Goal: Information Seeking & Learning: Compare options

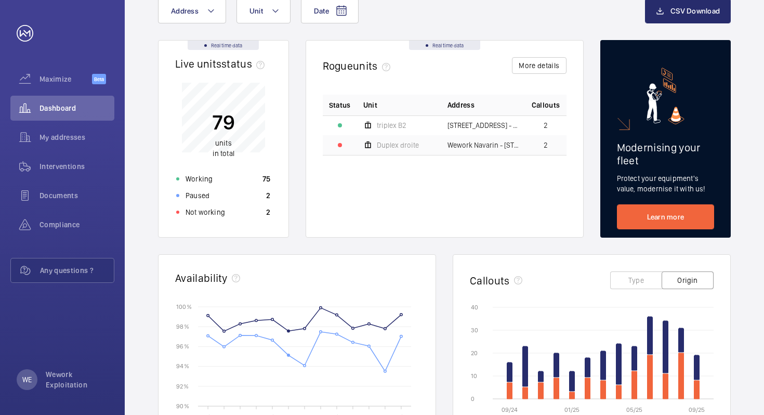
scroll to position [50, 0]
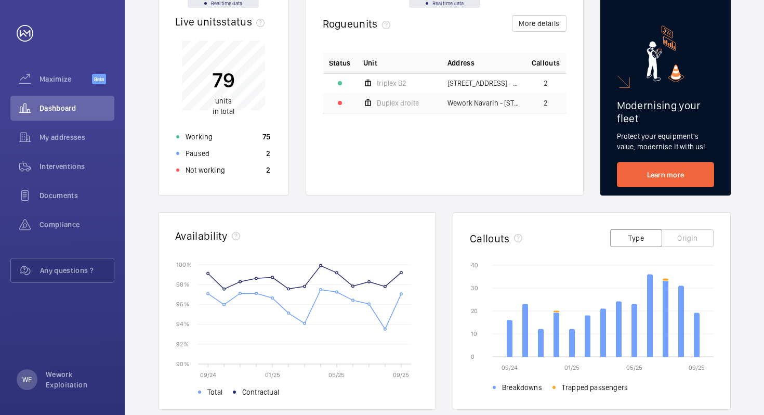
scroll to position [119, 0]
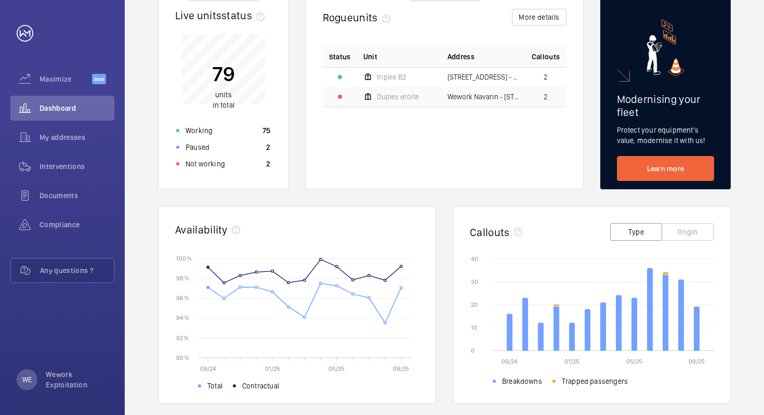
click at [440, 204] on div "Real time data Live units status﻿ 79 units in total Working 75 Paused 2 Not wor…" at bounding box center [444, 305] width 573 height 626
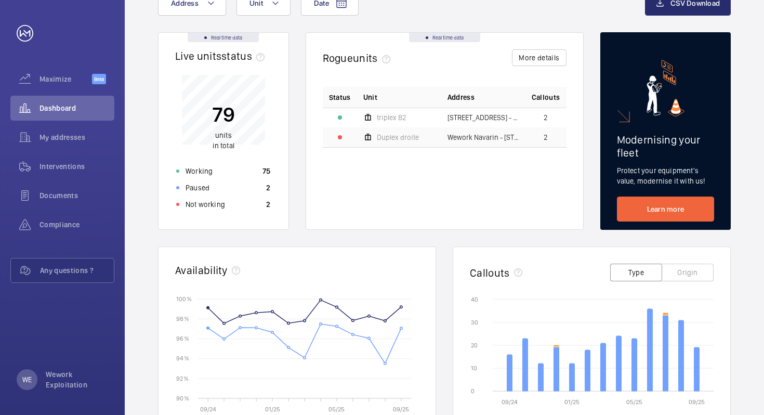
scroll to position [66, 0]
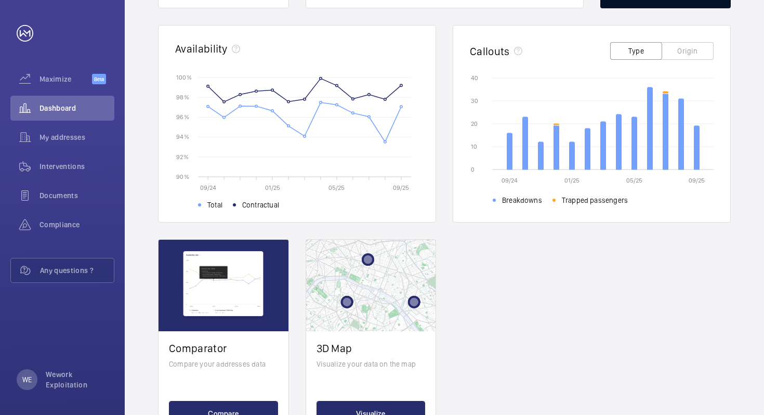
scroll to position [347, 0]
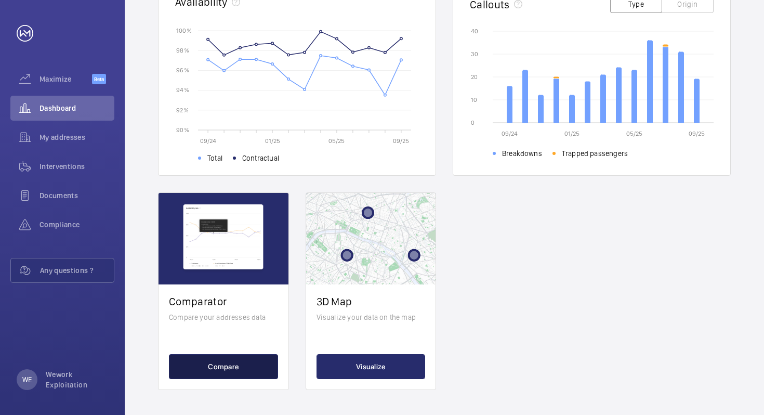
click at [223, 364] on button "Compare" at bounding box center [223, 366] width 109 height 25
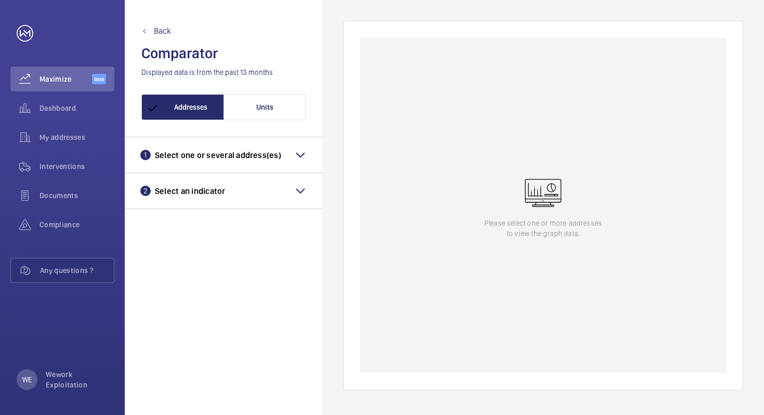
click at [290, 150] on mat-panel-title "1 Select one or several address(es)" at bounding box center [223, 155] width 166 height 12
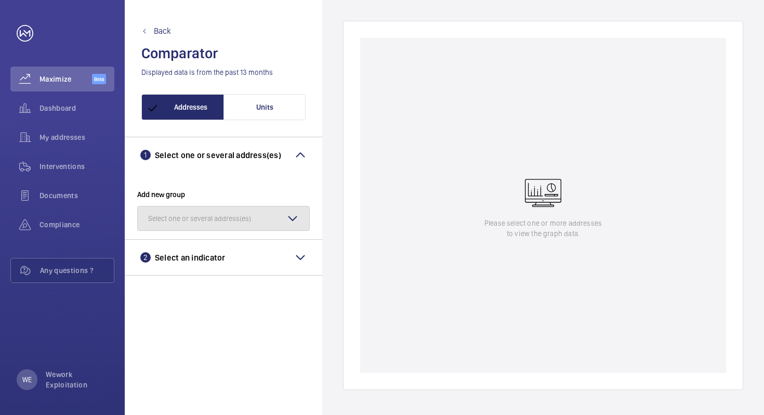
click at [273, 214] on button "Select one or several address(es)" at bounding box center [223, 218] width 173 height 25
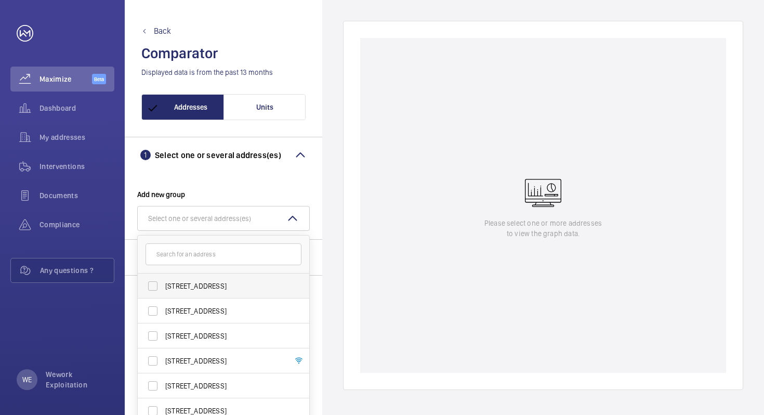
click at [204, 285] on span "[STREET_ADDRESS]" at bounding box center [224, 286] width 118 height 10
click at [163, 285] on input "[STREET_ADDRESS]" at bounding box center [152, 285] width 21 height 21
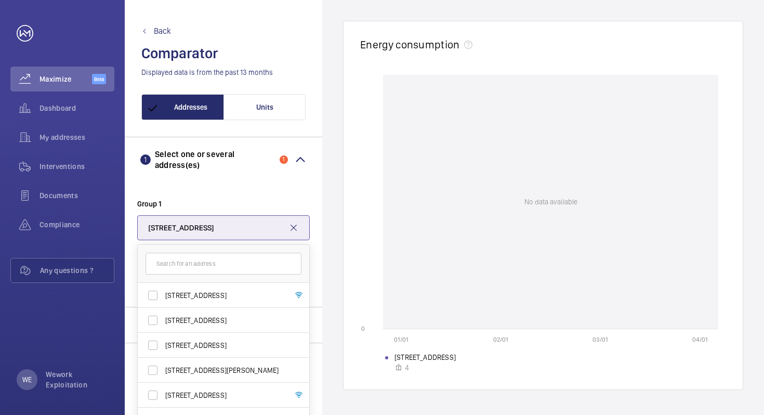
scroll to position [85, 0]
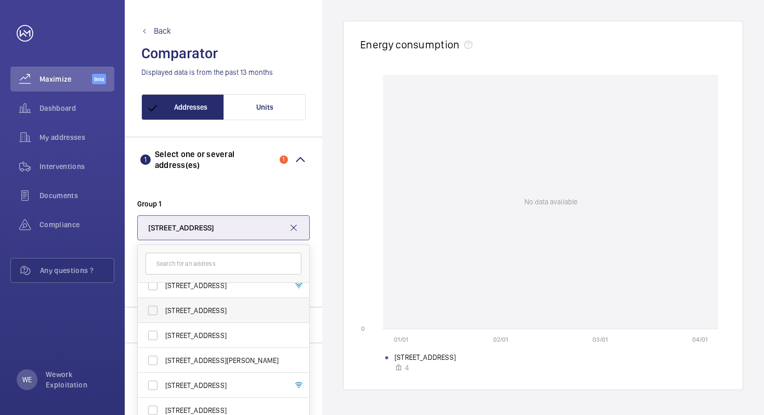
click at [197, 311] on span "[STREET_ADDRESS]" at bounding box center [224, 310] width 118 height 10
click at [163, 311] on input "[STREET_ADDRESS]" at bounding box center [152, 310] width 21 height 21
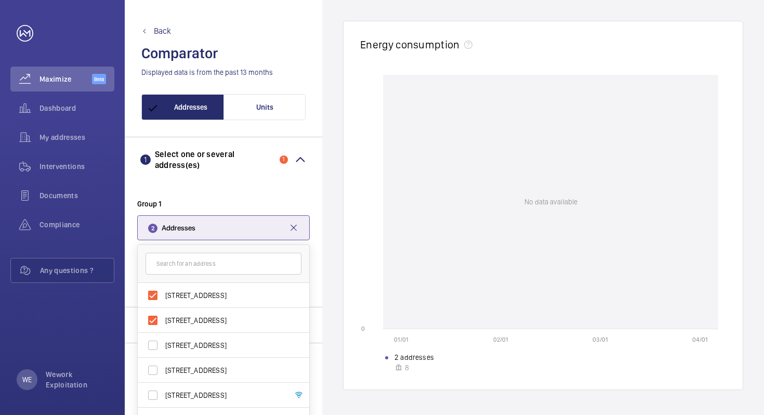
click at [328, 192] on div "Energy consumption 01/01 02/01 03/01 04/01 0 0 25 25 50 50 75 75 100 100 No dat…" at bounding box center [543, 207] width 442 height 415
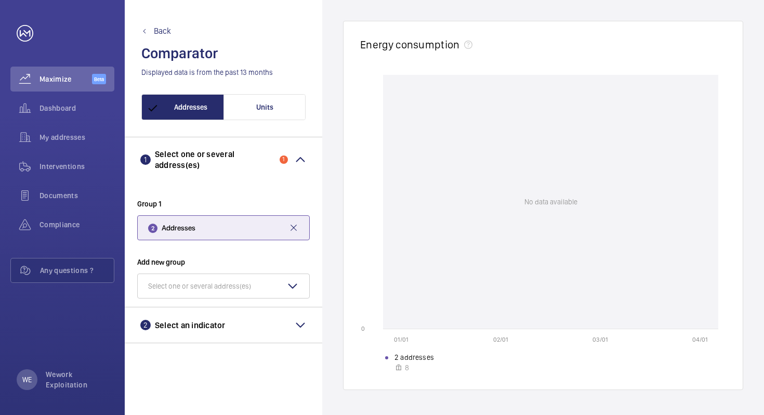
click at [296, 323] on mat-icon at bounding box center [300, 325] width 12 height 12
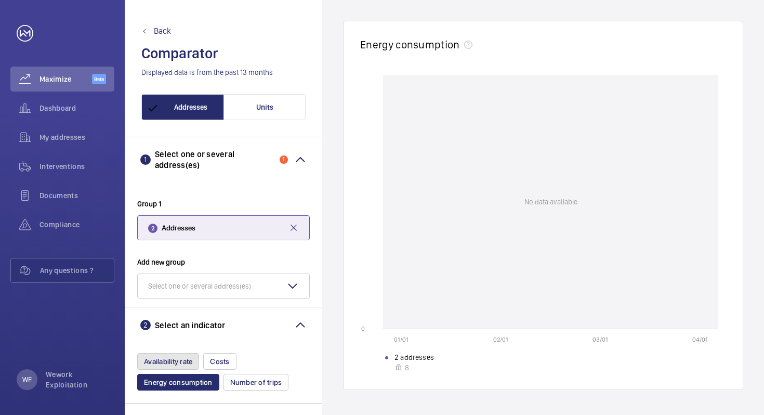
click at [179, 359] on span "Availability rate" at bounding box center [168, 361] width 48 height 8
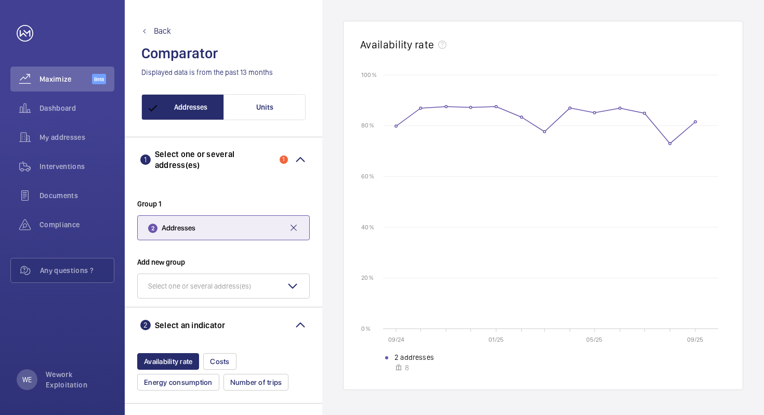
click at [288, 223] on button "2 Addresses" at bounding box center [223, 227] width 173 height 25
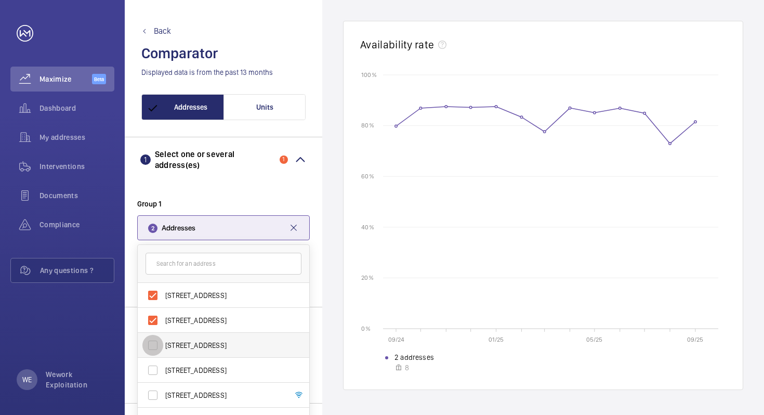
click at [155, 344] on input "[STREET_ADDRESS]" at bounding box center [152, 345] width 21 height 21
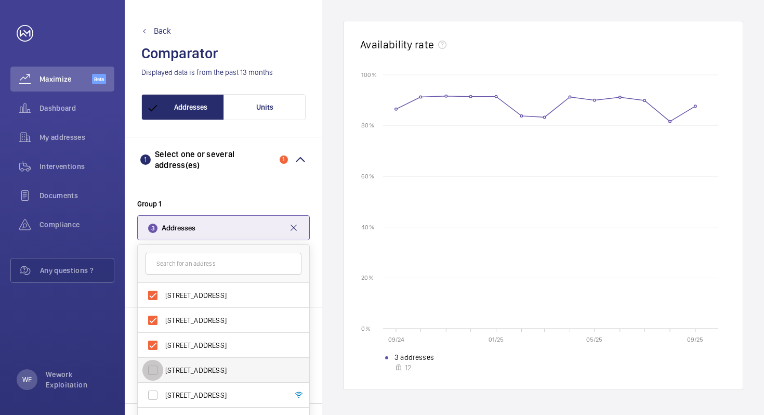
click at [154, 366] on input "[STREET_ADDRESS]" at bounding box center [152, 370] width 21 height 21
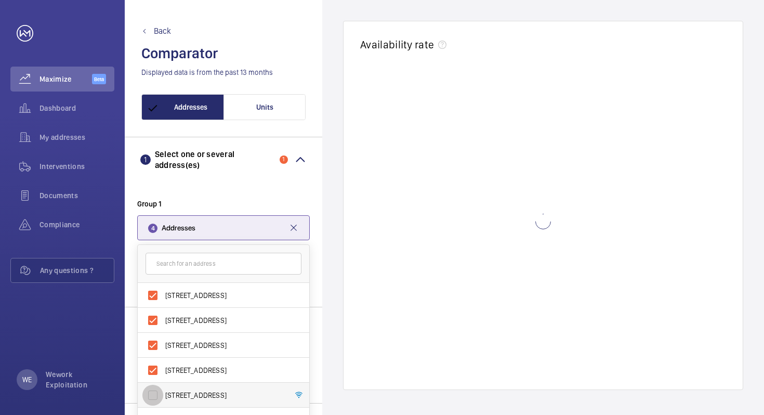
click at [152, 391] on input "[STREET_ADDRESS]" at bounding box center [152, 394] width 21 height 21
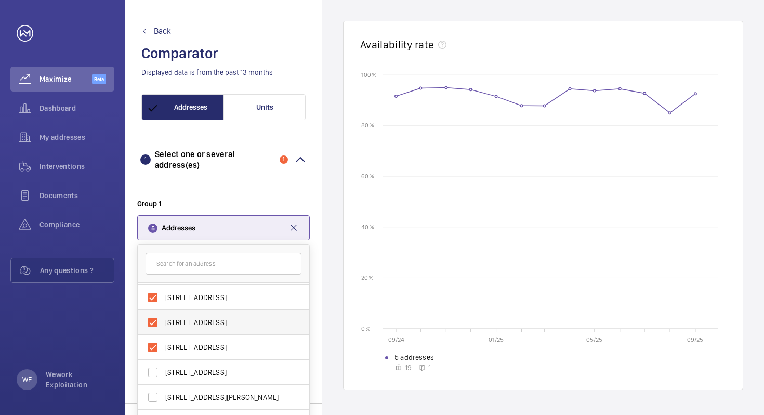
scroll to position [0, 0]
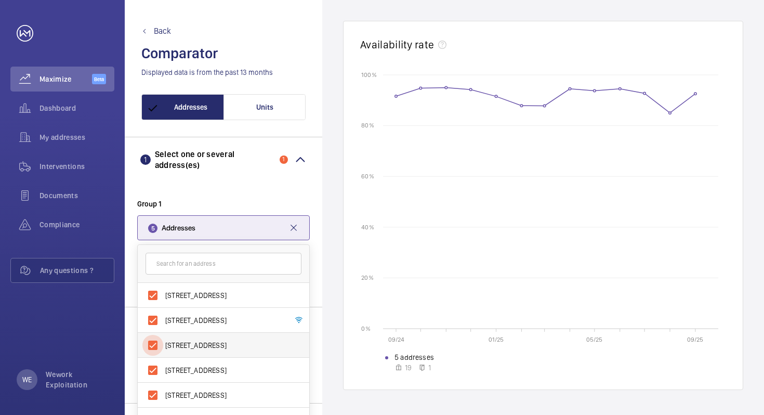
click at [153, 344] on input "[STREET_ADDRESS]" at bounding box center [152, 345] width 21 height 21
click at [153, 343] on input "[STREET_ADDRESS]" at bounding box center [152, 345] width 21 height 21
click at [153, 344] on input "[STREET_ADDRESS]" at bounding box center [152, 345] width 21 height 21
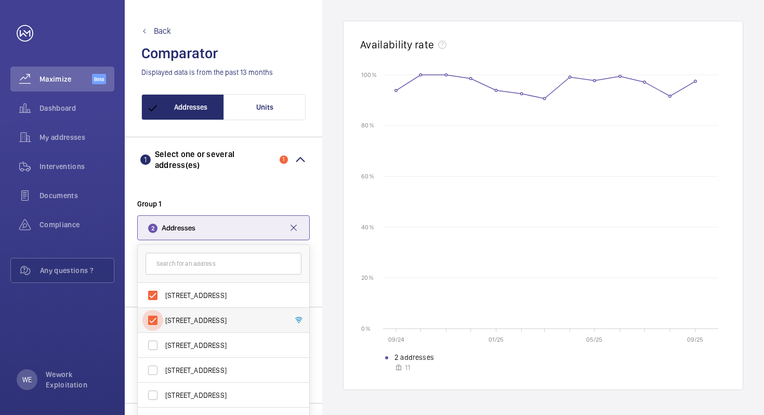
click at [155, 322] on input "[STREET_ADDRESS]" at bounding box center [152, 320] width 21 height 21
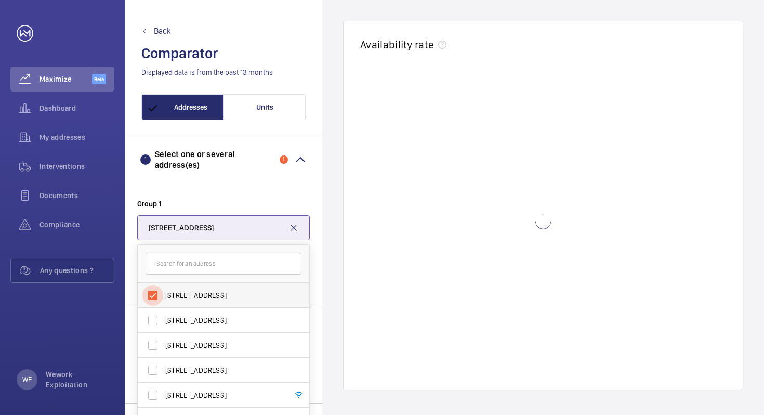
click at [154, 294] on input "[STREET_ADDRESS]" at bounding box center [152, 295] width 21 height 21
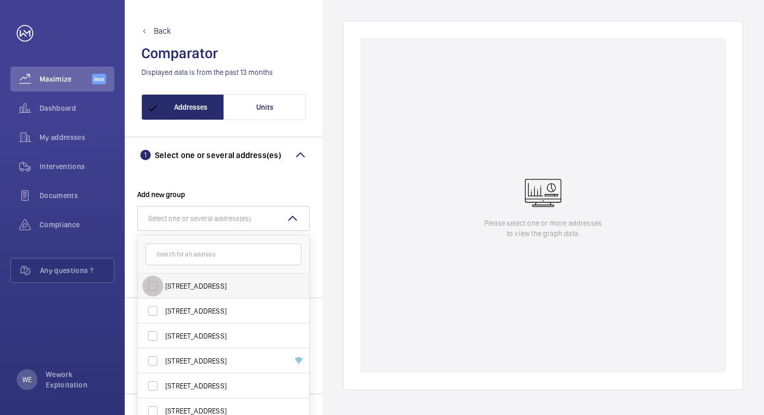
click at [154, 284] on input "[STREET_ADDRESS]" at bounding box center [152, 285] width 21 height 21
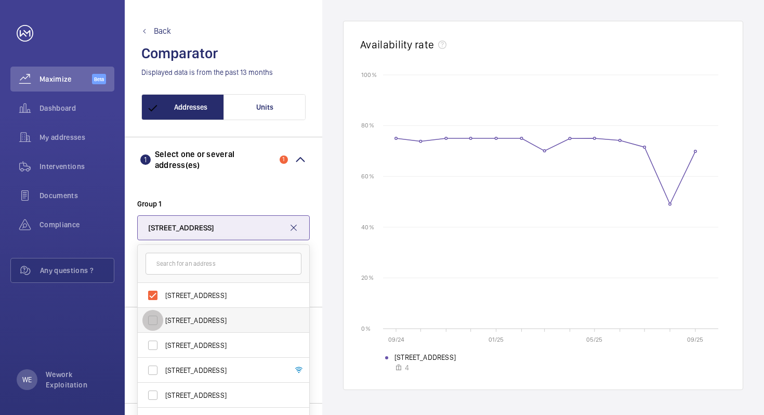
click at [153, 317] on input "[STREET_ADDRESS]" at bounding box center [152, 320] width 21 height 21
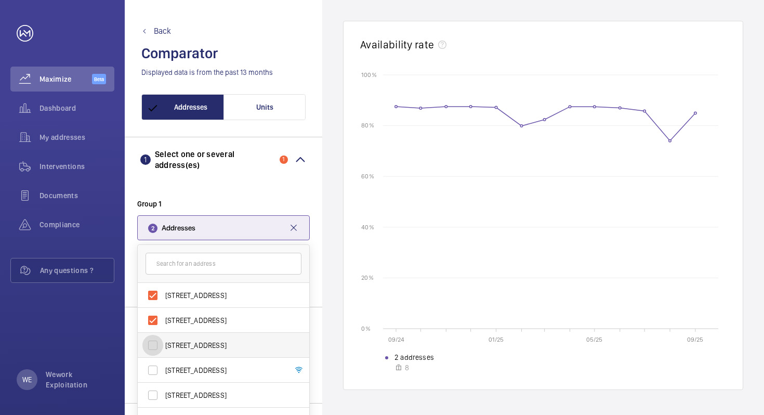
click at [152, 342] on input "[STREET_ADDRESS]" at bounding box center [152, 345] width 21 height 21
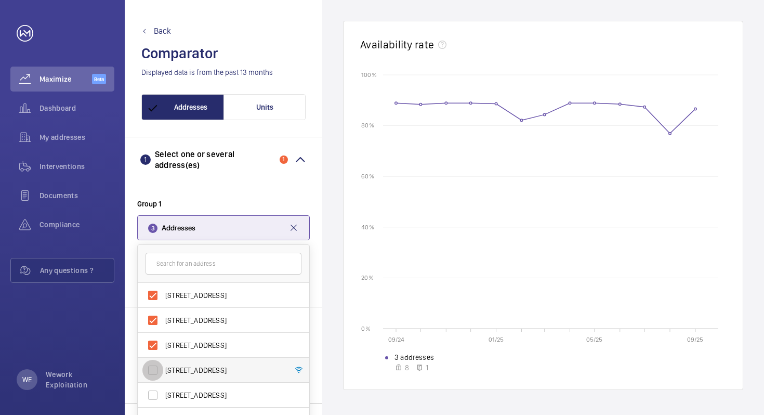
click at [153, 371] on input "[STREET_ADDRESS]" at bounding box center [152, 370] width 21 height 21
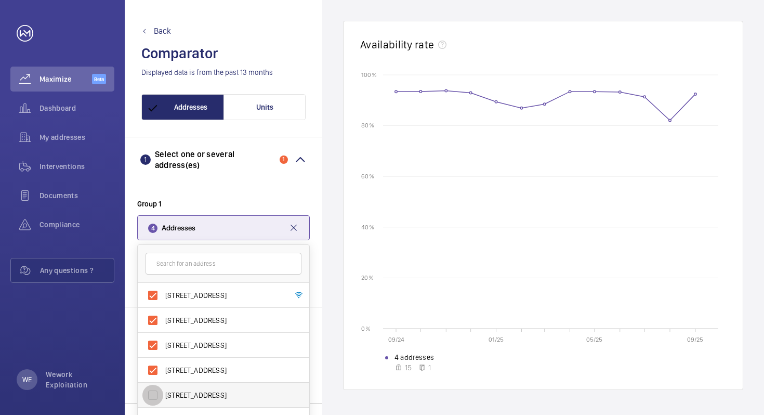
click at [153, 393] on input "[STREET_ADDRESS]" at bounding box center [152, 394] width 21 height 21
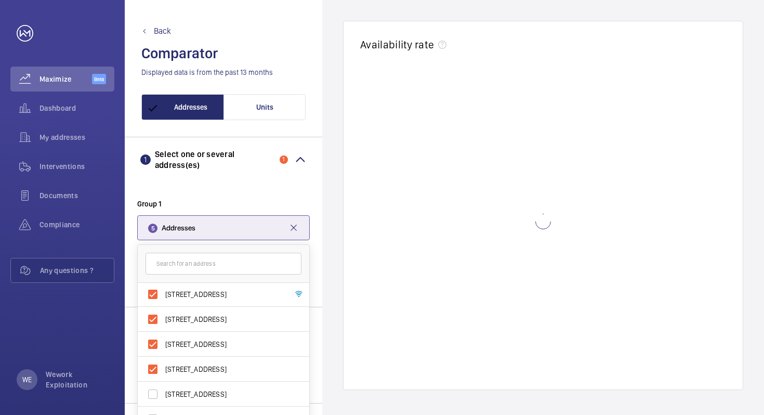
scroll to position [34, 0]
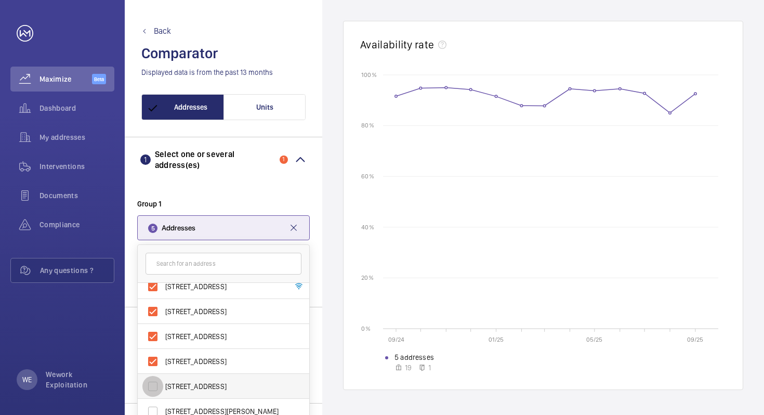
click at [152, 387] on input "[STREET_ADDRESS]" at bounding box center [152, 386] width 21 height 21
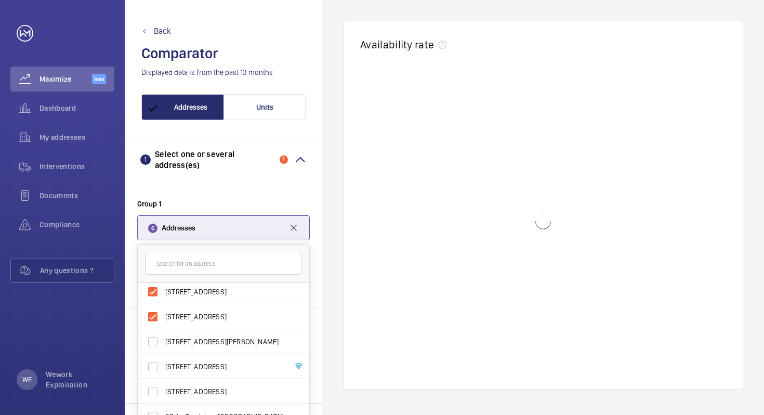
scroll to position [108, 0]
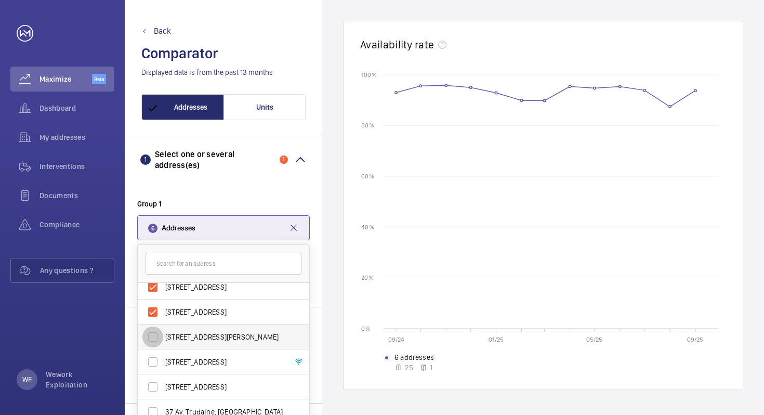
click at [154, 336] on input "[STREET_ADDRESS][PERSON_NAME]" at bounding box center [152, 336] width 21 height 21
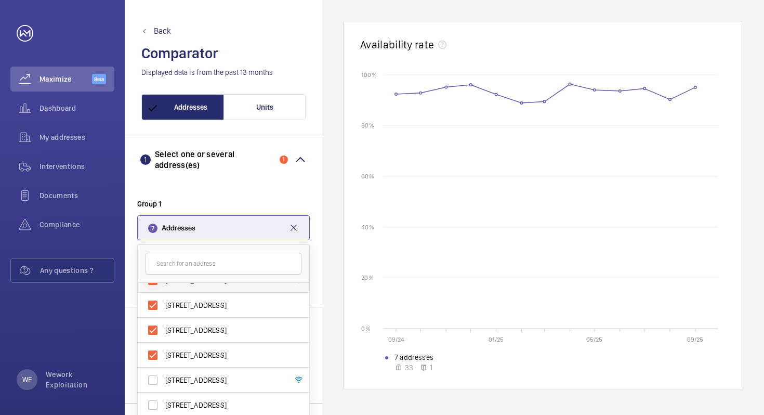
scroll to position [114, 0]
click at [153, 355] on input "[STREET_ADDRESS]" at bounding box center [152, 356] width 21 height 21
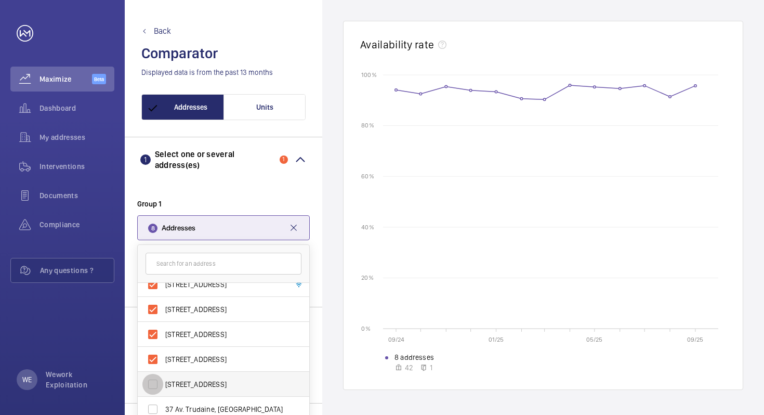
click at [154, 384] on input "[STREET_ADDRESS]" at bounding box center [152, 384] width 21 height 21
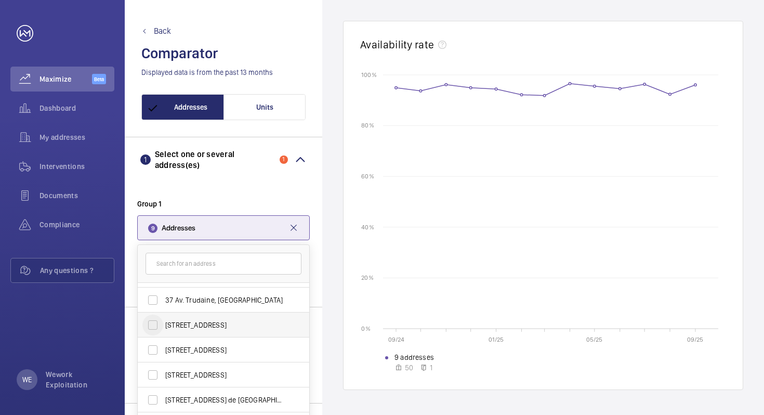
scroll to position [214, 0]
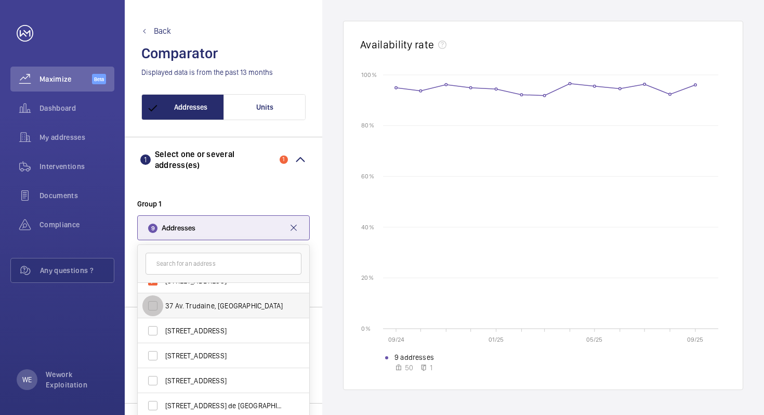
click at [153, 303] on input "37 Av. Trudaine, [GEOGRAPHIC_DATA]" at bounding box center [152, 305] width 21 height 21
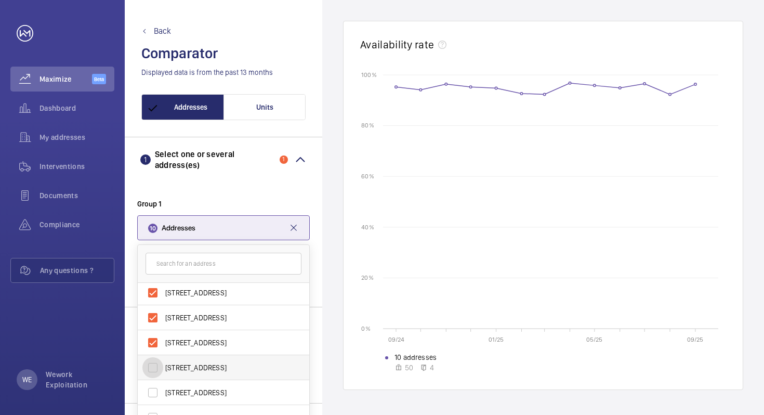
click at [154, 369] on input "[STREET_ADDRESS]" at bounding box center [152, 367] width 21 height 21
click at [155, 319] on input "[STREET_ADDRESS]" at bounding box center [152, 318] width 21 height 21
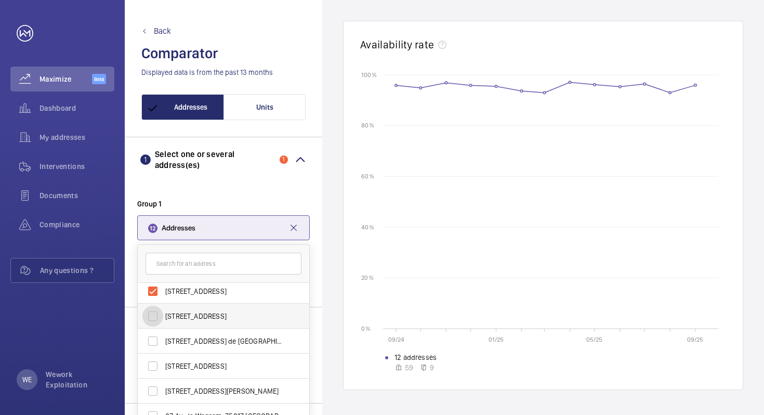
click at [154, 316] on input "[STREET_ADDRESS]" at bounding box center [152, 316] width 21 height 21
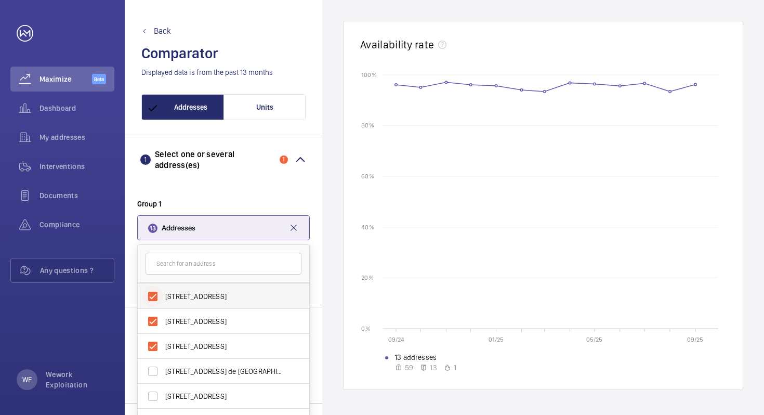
scroll to position [301, 0]
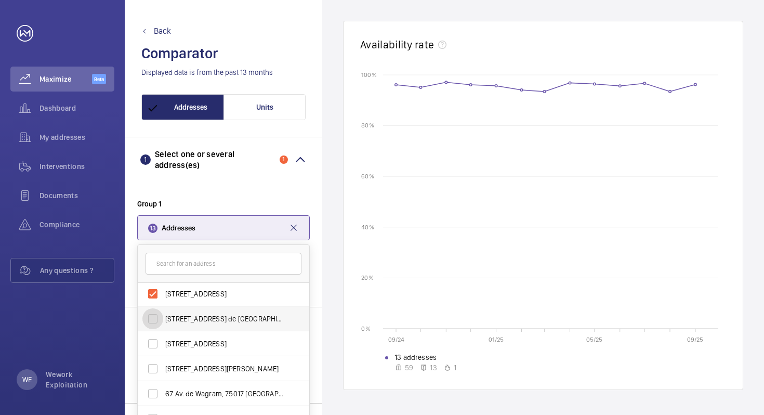
click at [153, 319] on input "[STREET_ADDRESS] de [GEOGRAPHIC_DATA], 75013 [GEOGRAPHIC_DATA]" at bounding box center [152, 318] width 21 height 21
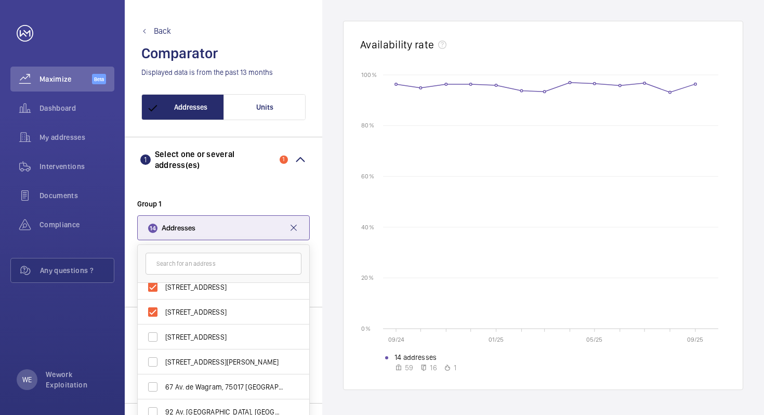
scroll to position [313, 0]
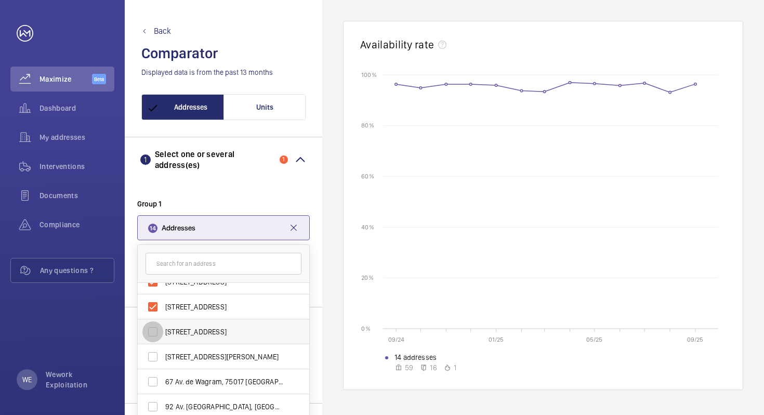
click at [155, 328] on input "[STREET_ADDRESS]" at bounding box center [152, 331] width 21 height 21
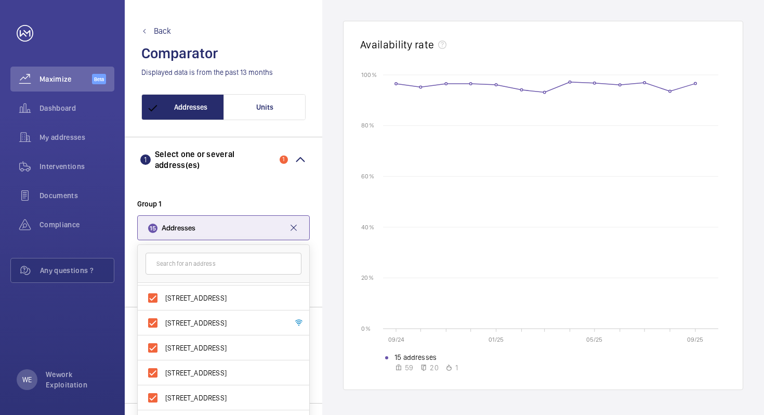
scroll to position [283, 0]
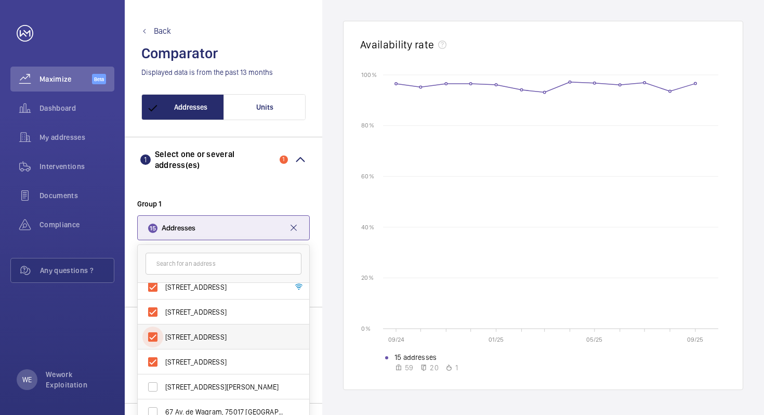
click at [155, 333] on input "[STREET_ADDRESS]" at bounding box center [152, 336] width 21 height 21
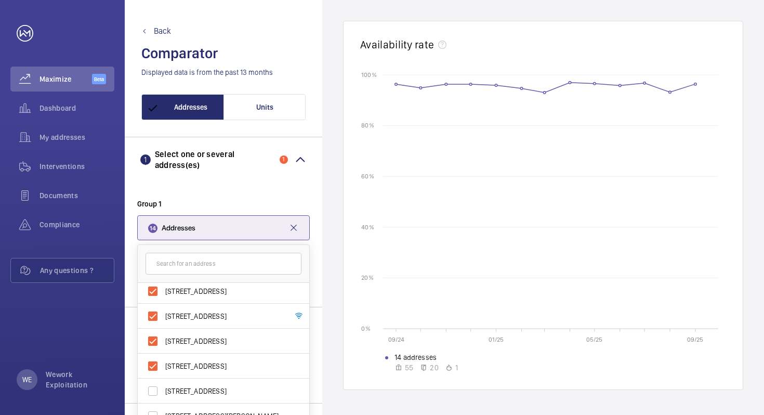
scroll to position [313, 0]
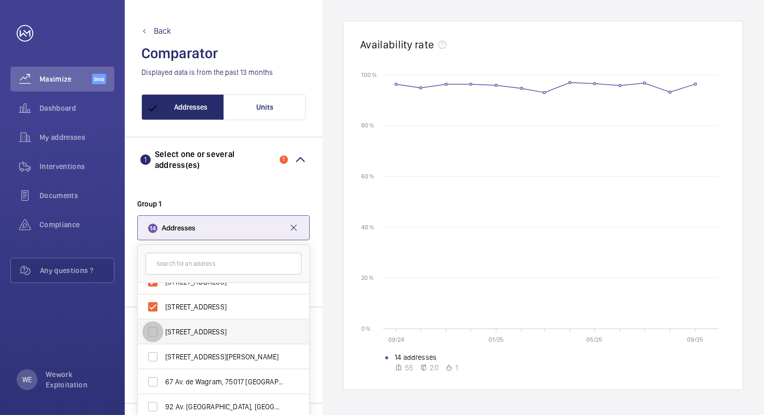
click at [153, 330] on input "[STREET_ADDRESS]" at bounding box center [152, 331] width 21 height 21
click at [151, 360] on input "[STREET_ADDRESS][PERSON_NAME]" at bounding box center [152, 356] width 21 height 21
click at [153, 382] on input "67 Av. de Wagram, 75017 [GEOGRAPHIC_DATA]" at bounding box center [152, 381] width 21 height 21
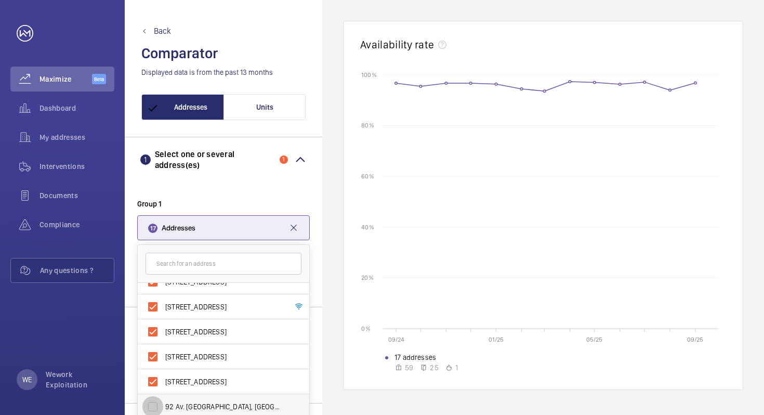
click at [153, 401] on input "92 Av. [GEOGRAPHIC_DATA], [GEOGRAPHIC_DATA]" at bounding box center [152, 406] width 21 height 21
click at [153, 404] on input "[STREET_ADDRESS]" at bounding box center [152, 406] width 21 height 21
click at [153, 403] on input "[STREET_ADDRESS]" at bounding box center [152, 406] width 21 height 21
click at [154, 381] on input "[STREET_ADDRESS]" at bounding box center [152, 381] width 21 height 21
click at [153, 404] on input "[STREET_ADDRESS]" at bounding box center [152, 406] width 21 height 21
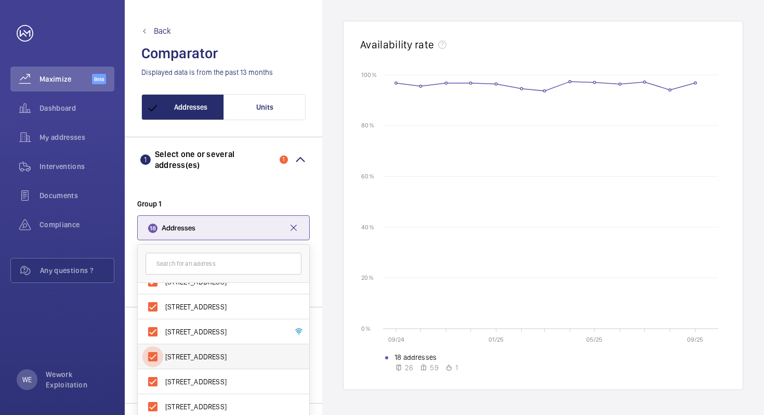
click at [153, 356] on input "[STREET_ADDRESS]" at bounding box center [152, 356] width 21 height 21
click at [152, 406] on input "[STREET_ADDRESS]" at bounding box center [152, 406] width 21 height 21
click at [153, 356] on input "[STREET_ADDRESS]" at bounding box center [152, 356] width 21 height 21
click at [153, 330] on input "[STREET_ADDRESS]" at bounding box center [152, 331] width 21 height 21
click at [151, 407] on input "[STREET_ADDRESS]" at bounding box center [152, 406] width 21 height 21
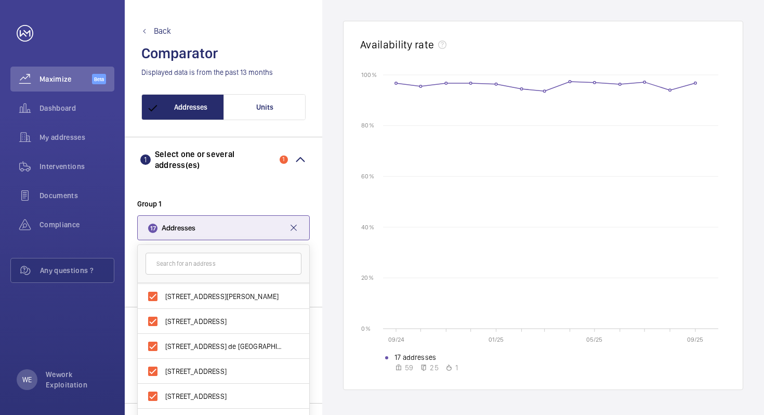
scroll to position [0, 0]
click at [154, 294] on input "92 Av. [GEOGRAPHIC_DATA], [GEOGRAPHIC_DATA]" at bounding box center [152, 295] width 21 height 21
click at [153, 295] on input "67 Av. de Wagram, 75017 [GEOGRAPHIC_DATA]" at bounding box center [152, 295] width 21 height 21
click at [153, 294] on input "[STREET_ADDRESS][PERSON_NAME]" at bounding box center [152, 295] width 21 height 21
click at [153, 296] on input "[STREET_ADDRESS]" at bounding box center [152, 295] width 21 height 21
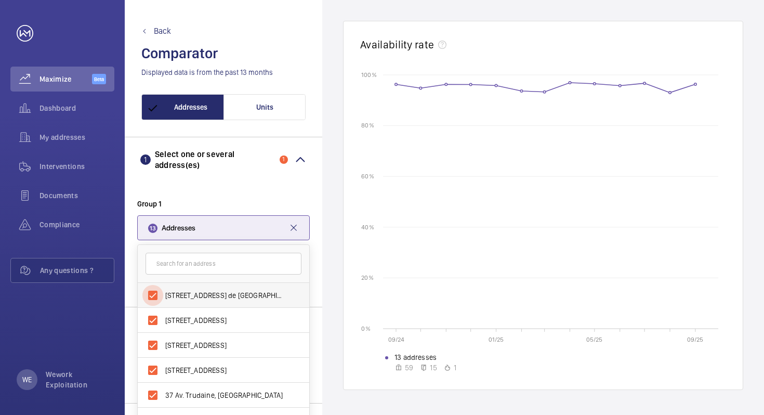
click at [154, 295] on input "[STREET_ADDRESS] de [GEOGRAPHIC_DATA], 75013 [GEOGRAPHIC_DATA]" at bounding box center [152, 295] width 21 height 21
click at [153, 295] on input "[STREET_ADDRESS]" at bounding box center [152, 295] width 21 height 21
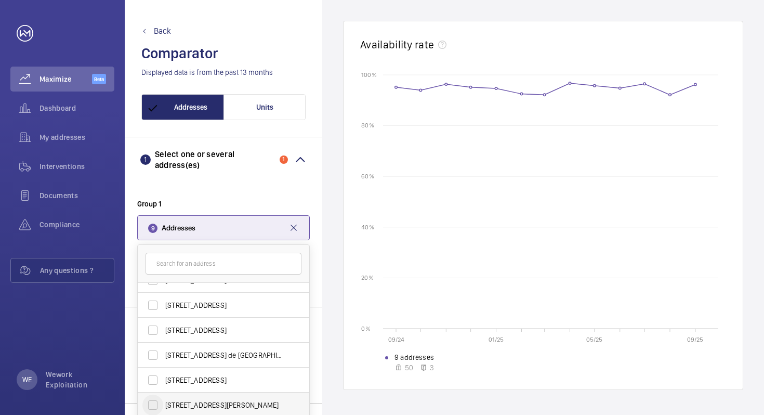
scroll to position [232, 0]
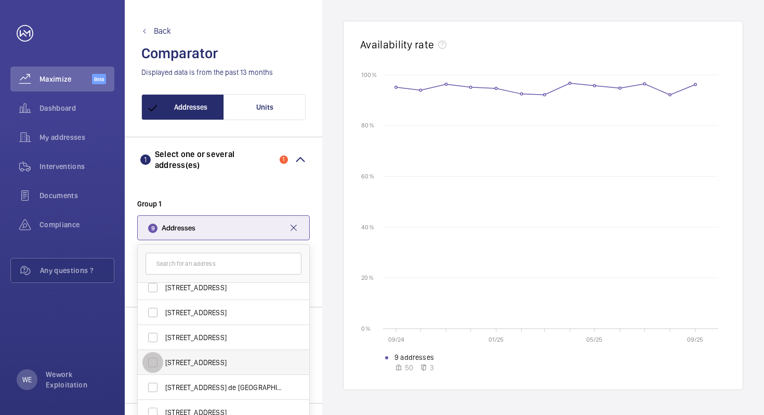
click at [152, 359] on input "[STREET_ADDRESS]" at bounding box center [152, 362] width 21 height 21
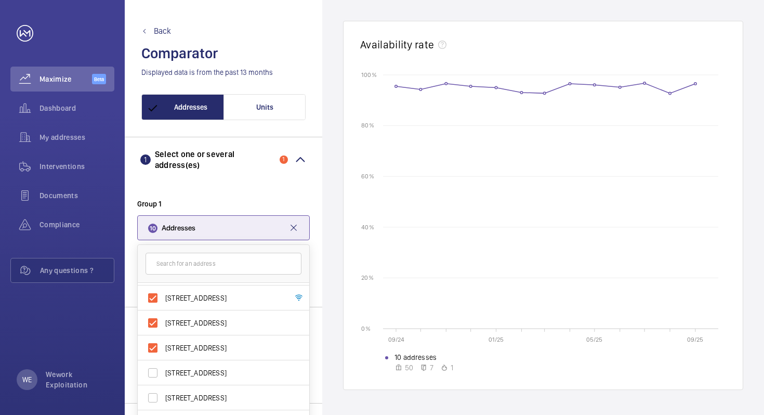
scroll to position [0, 0]
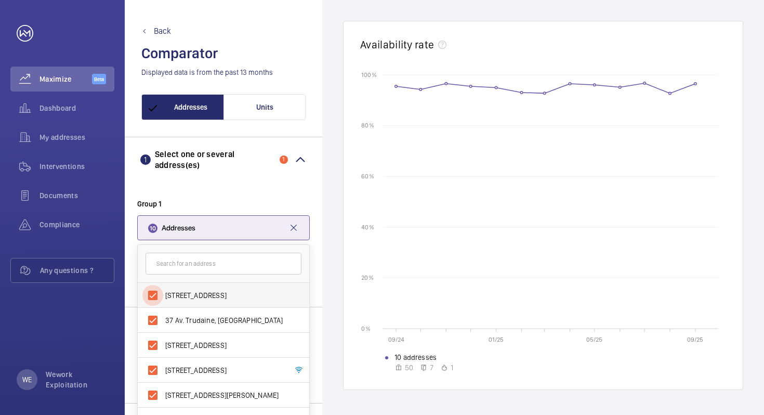
click at [154, 295] on input "[STREET_ADDRESS]" at bounding box center [152, 295] width 21 height 21
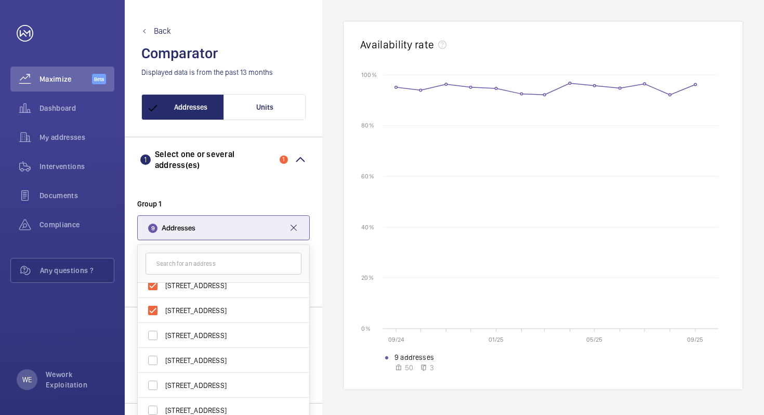
scroll to position [178, 0]
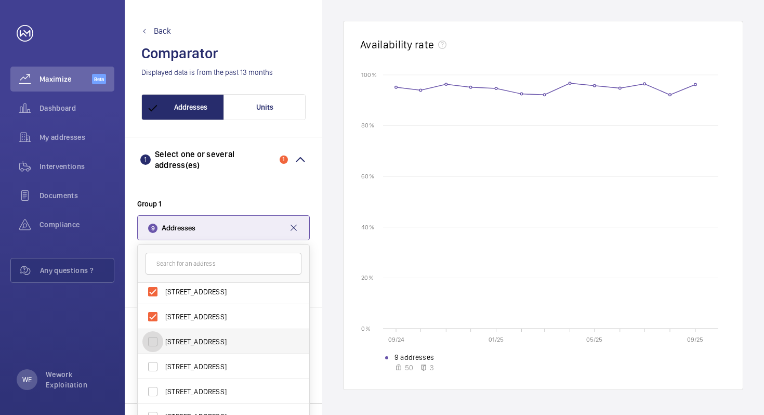
click at [152, 341] on input "[STREET_ADDRESS]" at bounding box center [152, 341] width 21 height 21
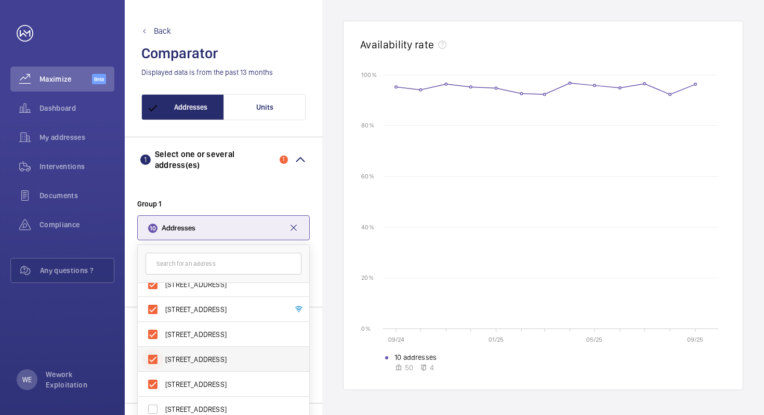
scroll to position [134, 0]
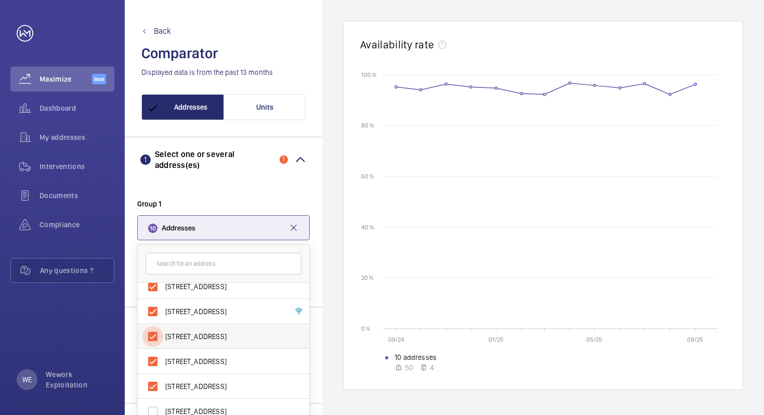
click at [154, 336] on input "[STREET_ADDRESS]" at bounding box center [152, 336] width 21 height 21
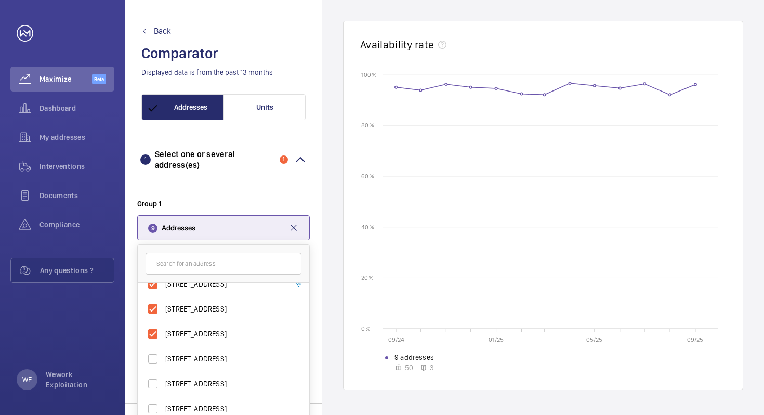
scroll to position [198, 0]
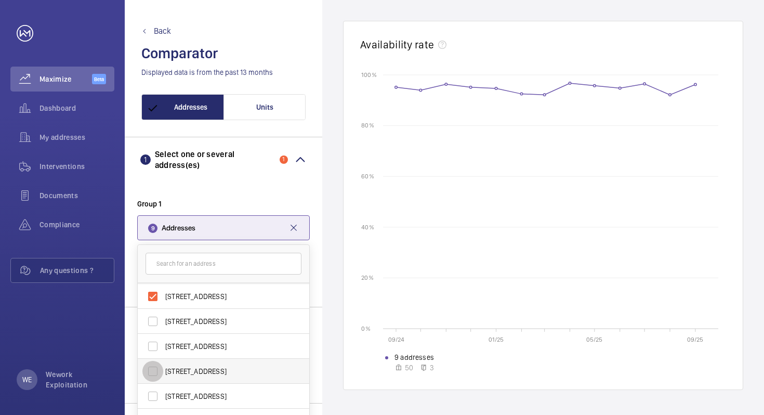
click at [154, 369] on input "[STREET_ADDRESS]" at bounding box center [152, 371] width 21 height 21
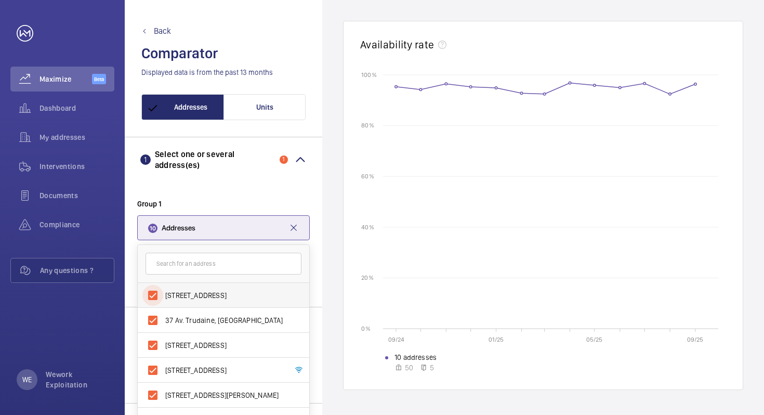
click at [153, 294] on input "[STREET_ADDRESS]" at bounding box center [152, 295] width 21 height 21
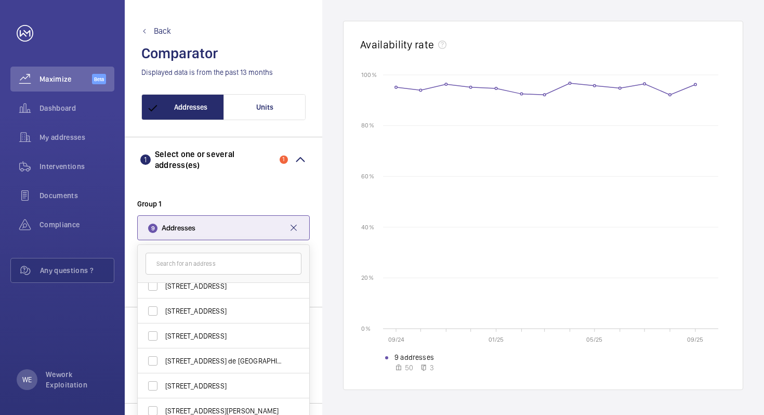
scroll to position [313, 0]
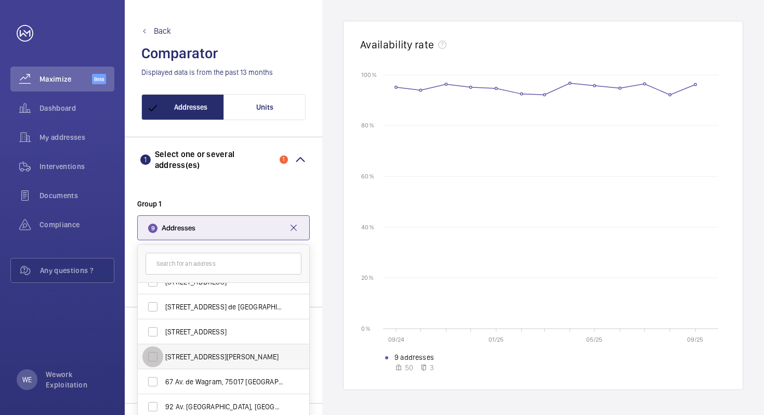
click at [152, 357] on input "[STREET_ADDRESS][PERSON_NAME]" at bounding box center [152, 356] width 21 height 21
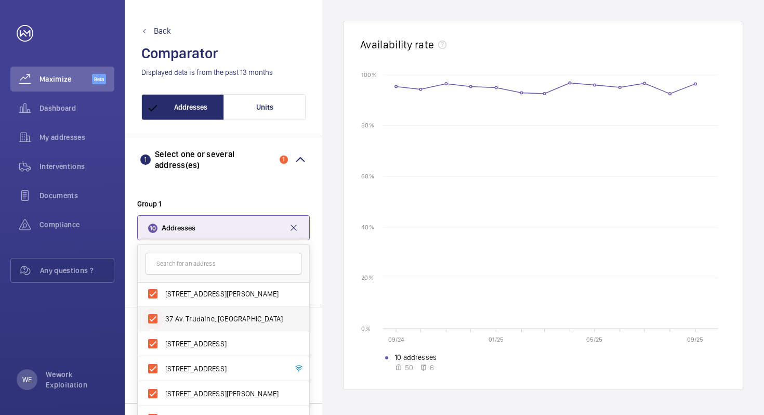
scroll to position [0, 0]
click at [151, 294] on input "[STREET_ADDRESS][PERSON_NAME]" at bounding box center [152, 295] width 21 height 21
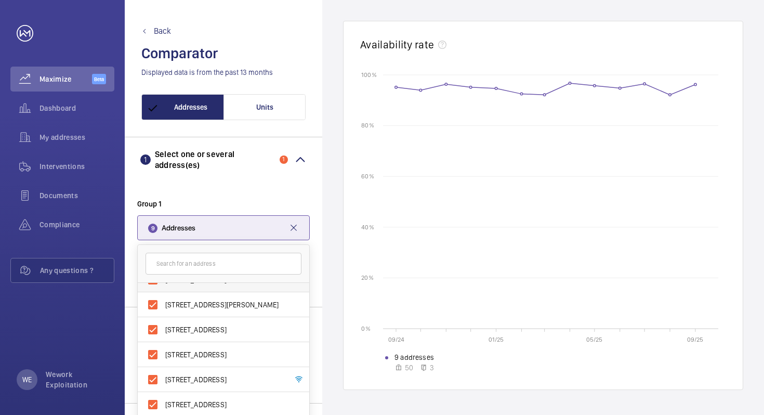
scroll to position [313, 0]
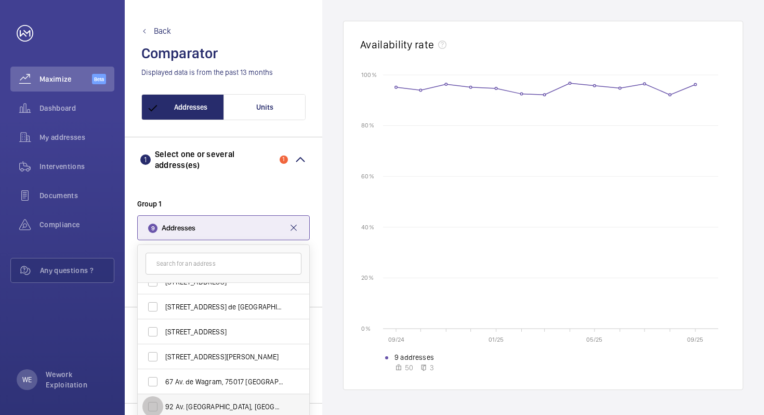
click at [151, 403] on input "92 Av. [GEOGRAPHIC_DATA], [GEOGRAPHIC_DATA]" at bounding box center [152, 406] width 21 height 21
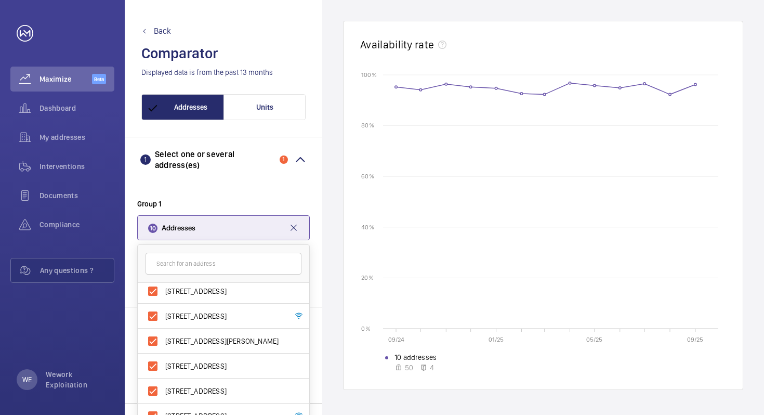
scroll to position [0, 0]
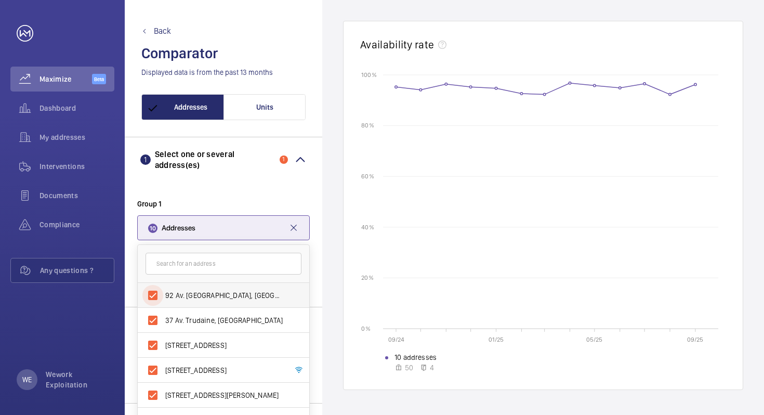
click at [155, 294] on input "92 Av. [GEOGRAPHIC_DATA], [GEOGRAPHIC_DATA]" at bounding box center [152, 295] width 21 height 21
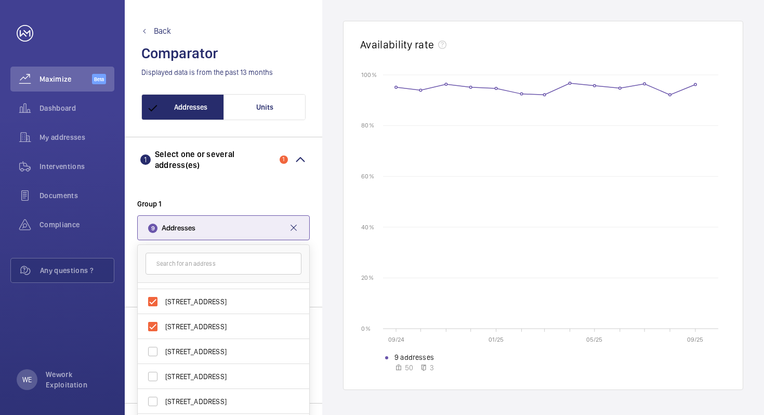
scroll to position [313, 0]
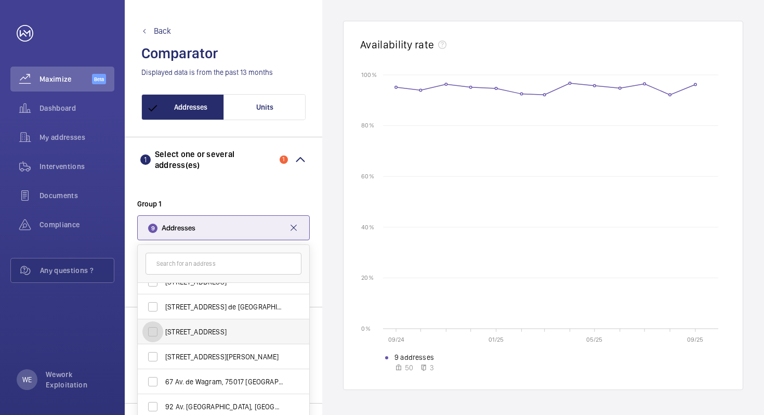
click at [155, 333] on input "[STREET_ADDRESS]" at bounding box center [152, 331] width 21 height 21
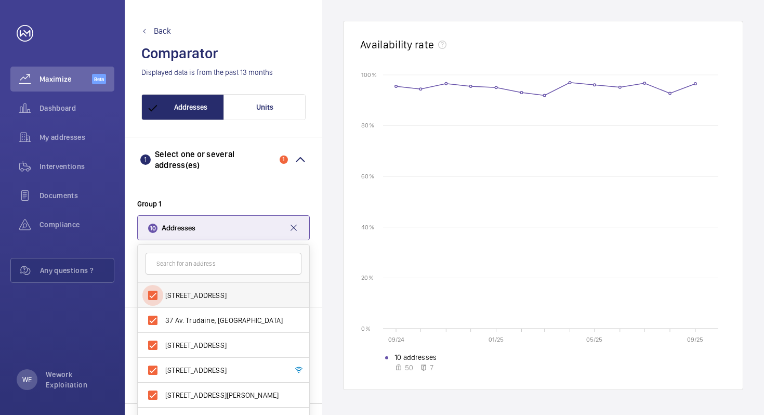
click at [154, 295] on input "[STREET_ADDRESS]" at bounding box center [152, 295] width 21 height 21
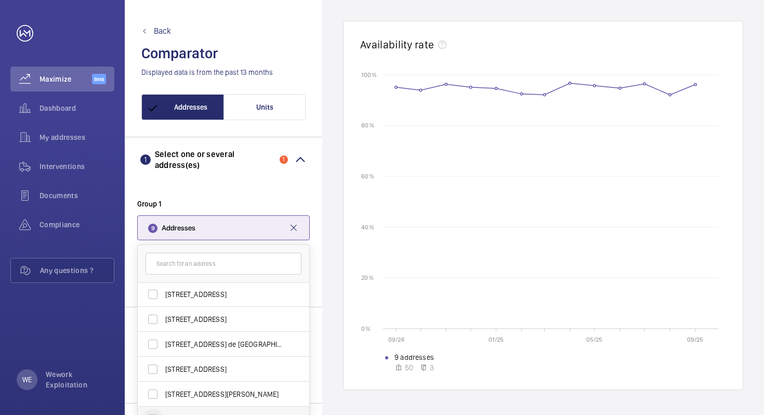
scroll to position [270, 0]
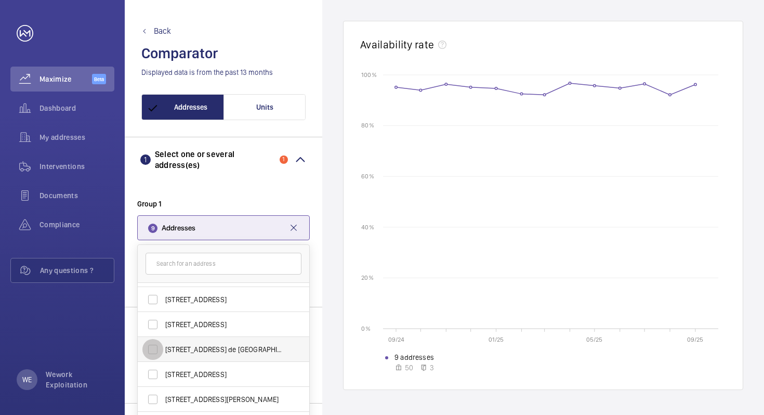
click at [153, 350] on input "[STREET_ADDRESS] de [GEOGRAPHIC_DATA], 75013 [GEOGRAPHIC_DATA]" at bounding box center [152, 349] width 21 height 21
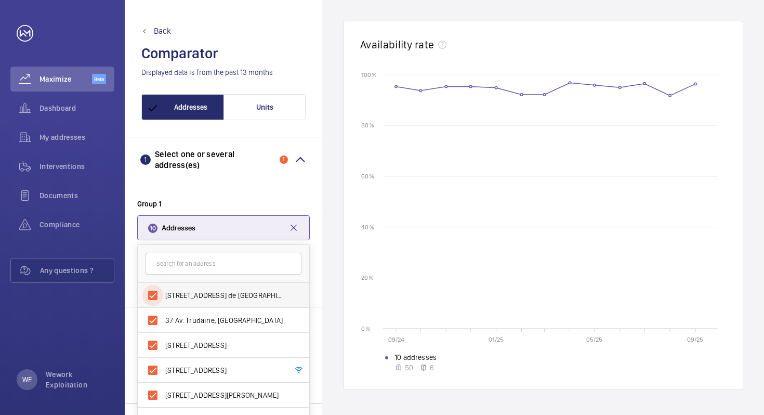
click at [153, 293] on input "[STREET_ADDRESS] de [GEOGRAPHIC_DATA], 75013 [GEOGRAPHIC_DATA]" at bounding box center [152, 295] width 21 height 21
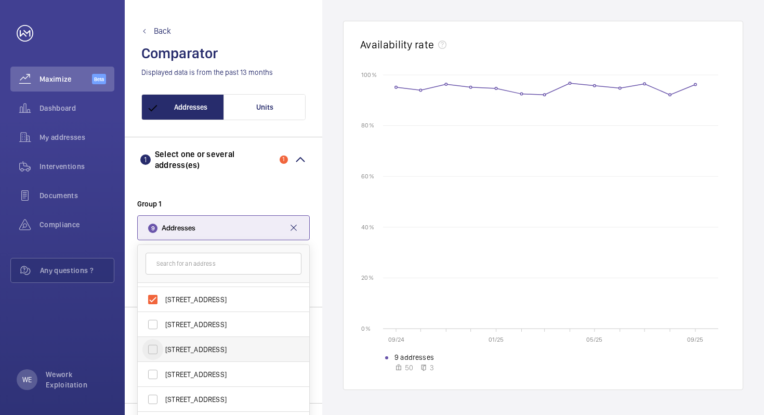
scroll to position [196, 0]
click at [152, 344] on input "[STREET_ADDRESS]" at bounding box center [152, 348] width 21 height 21
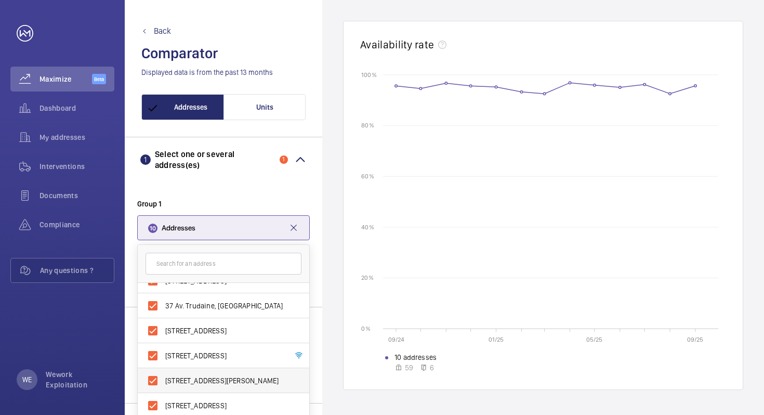
scroll to position [0, 0]
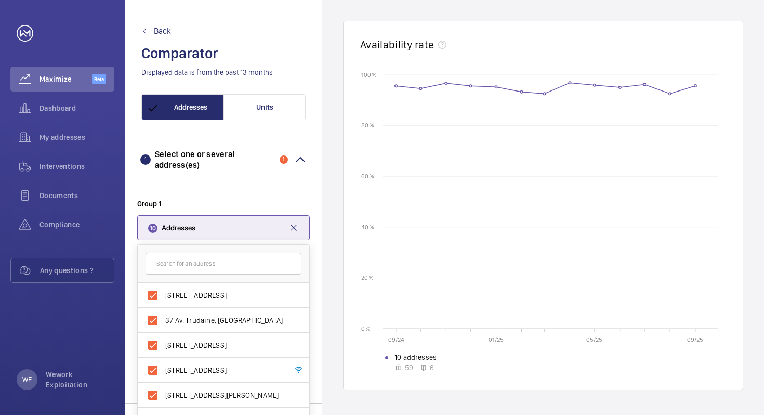
click at [262, 203] on label "Group 1" at bounding box center [223, 203] width 173 height 10
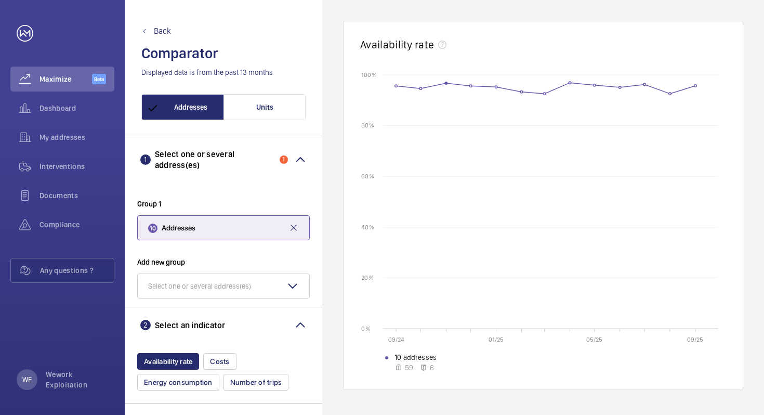
click at [434, 113] on rect at bounding box center [563, 202] width 335 height 254
click at [670, 93] on circle at bounding box center [670, 93] width 2 height 2
click at [698, 86] on rect at bounding box center [563, 202] width 335 height 254
click at [51, 108] on span "Dashboard" at bounding box center [76, 108] width 75 height 10
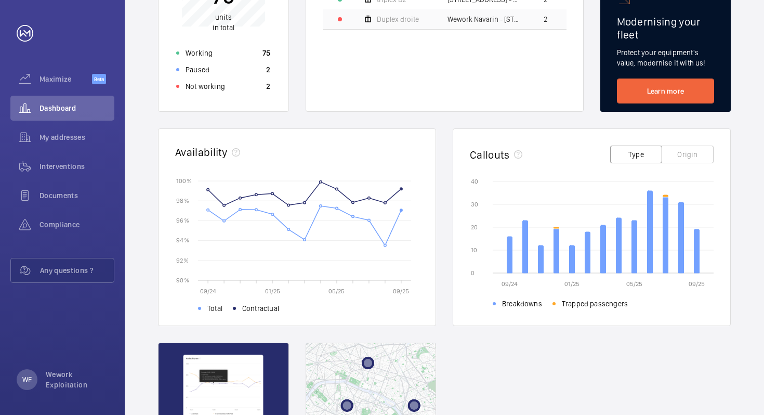
scroll to position [228, 0]
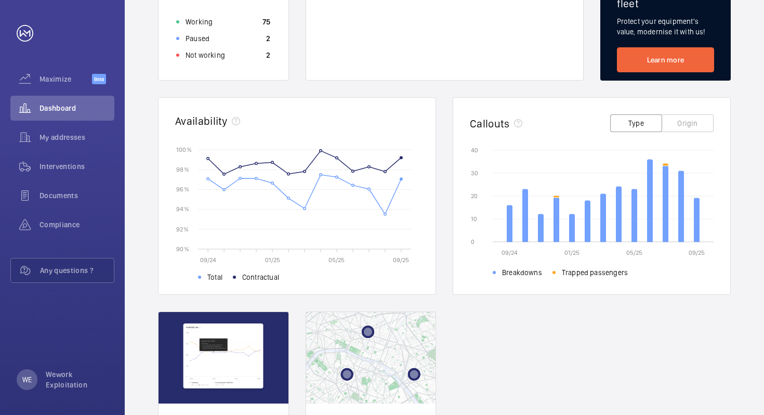
click at [679, 116] on button "Origin" at bounding box center [687, 123] width 52 height 18
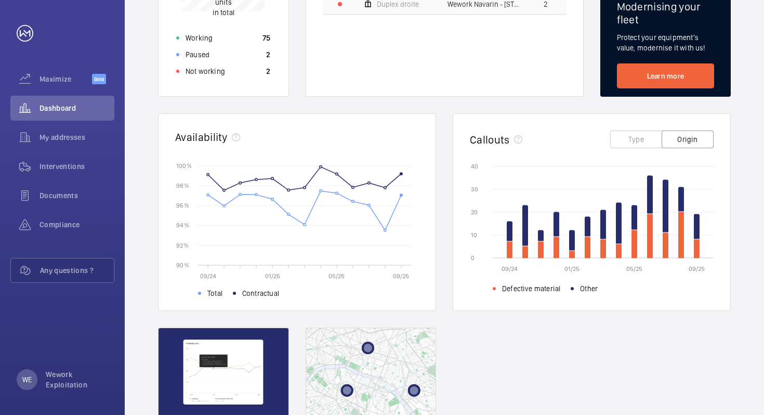
scroll to position [213, 0]
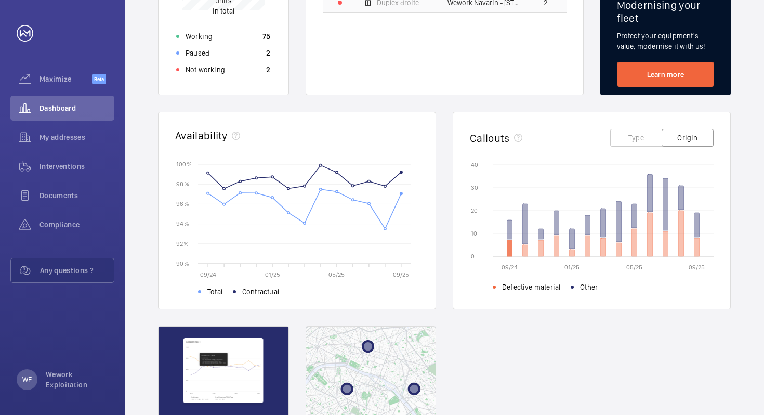
click at [509, 248] on icon at bounding box center [509, 248] width 5 height 16
click at [526, 251] on icon at bounding box center [525, 250] width 5 height 11
click at [543, 246] on icon at bounding box center [540, 248] width 5 height 16
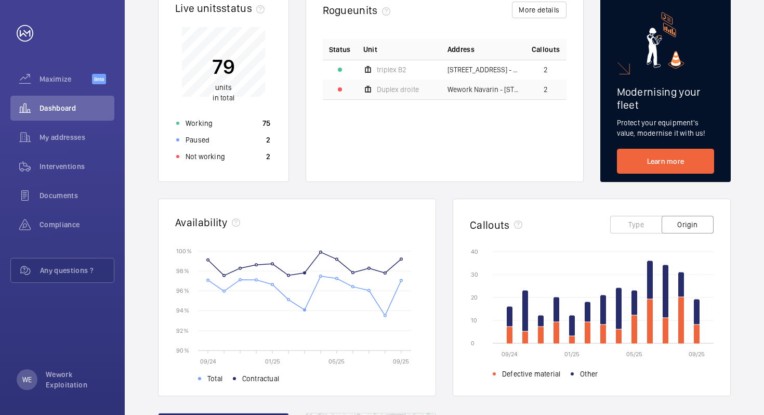
scroll to position [0, 0]
